Goal: Task Accomplishment & Management: Use online tool/utility

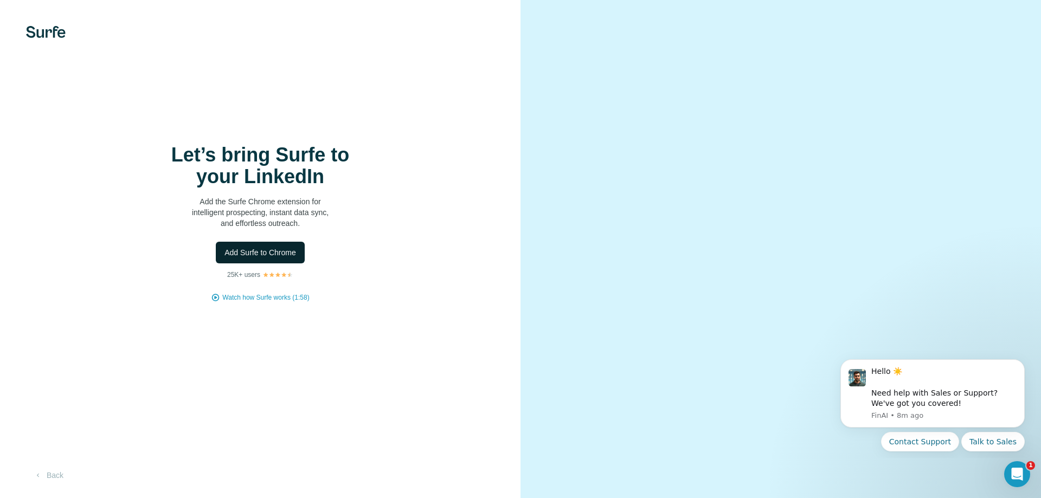
click at [271, 255] on span "Add Surfe to Chrome" at bounding box center [261, 252] width 72 height 11
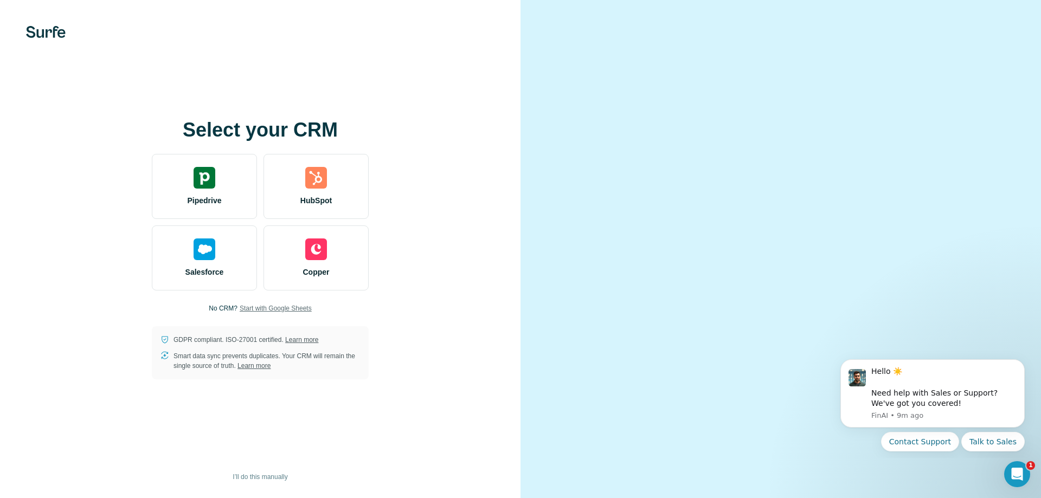
click at [280, 310] on span "Start with Google Sheets" at bounding box center [276, 309] width 72 height 10
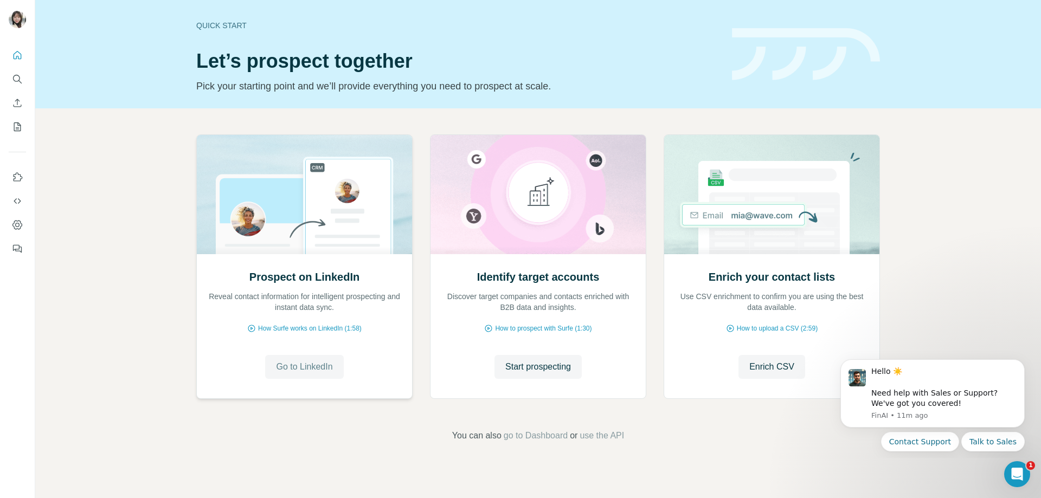
click at [320, 370] on span "Go to LinkedIn" at bounding box center [304, 367] width 56 height 13
click at [321, 329] on span "How Surfe works on LinkedIn (1:58)" at bounding box center [310, 329] width 104 height 10
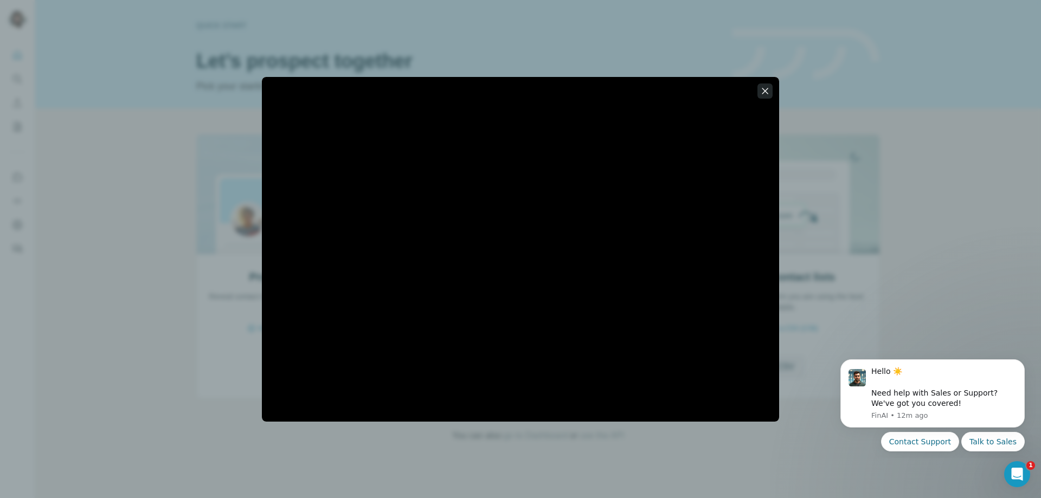
click at [771, 88] on button "button" at bounding box center [765, 91] width 15 height 15
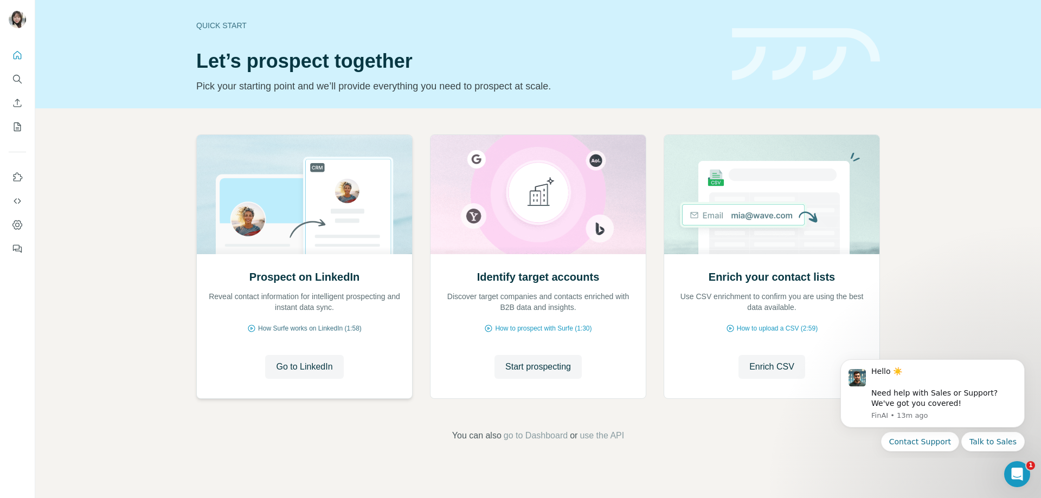
click at [311, 328] on span "How Surfe works on LinkedIn (1:58)" at bounding box center [310, 329] width 104 height 10
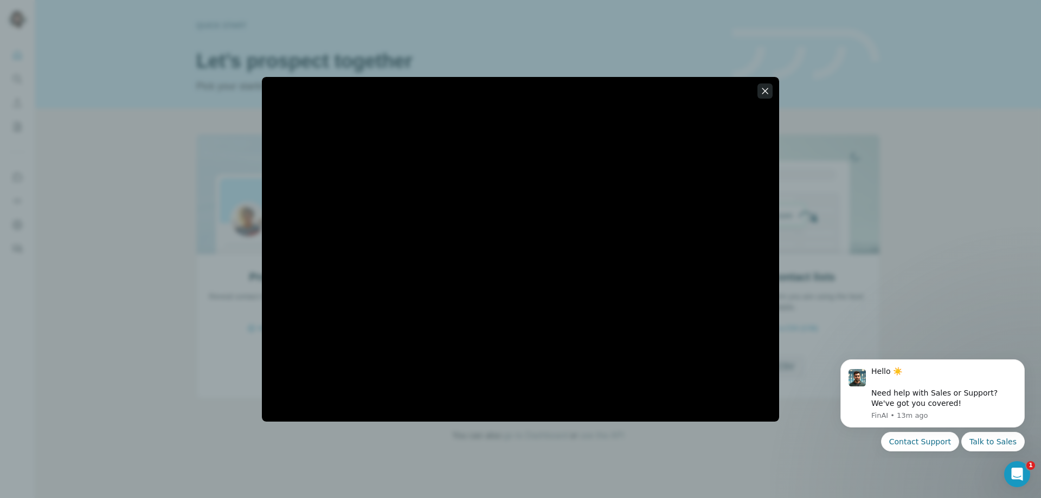
click at [760, 92] on icon "button" at bounding box center [765, 91] width 11 height 11
